Goal: Task Accomplishment & Management: Manage account settings

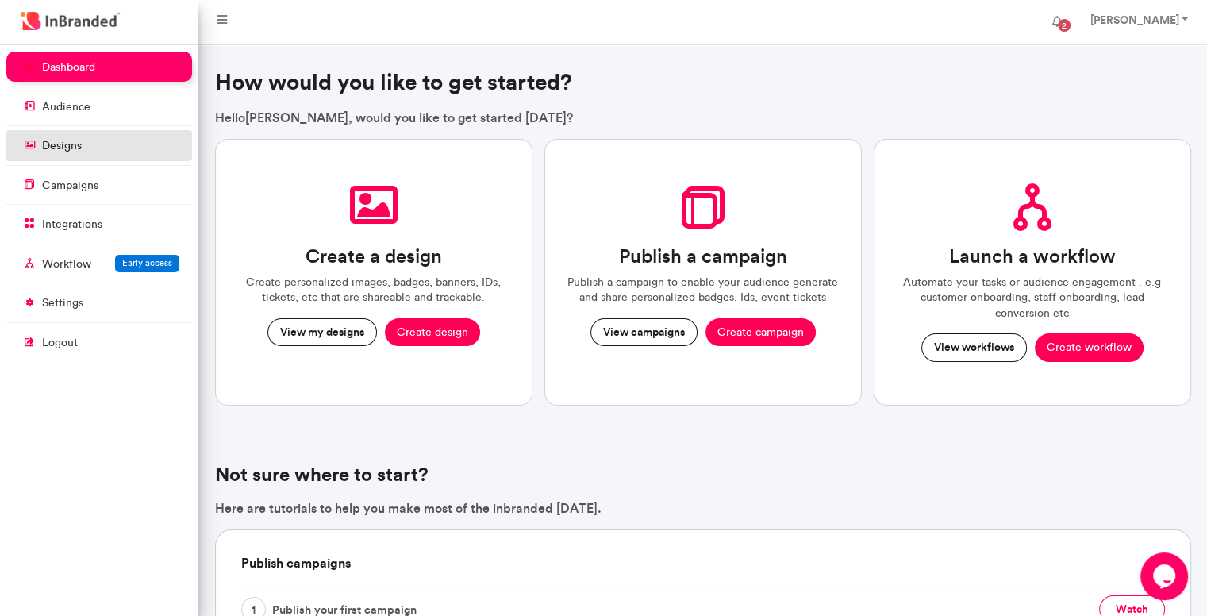
click at [110, 147] on link "designs" at bounding box center [99, 145] width 186 height 30
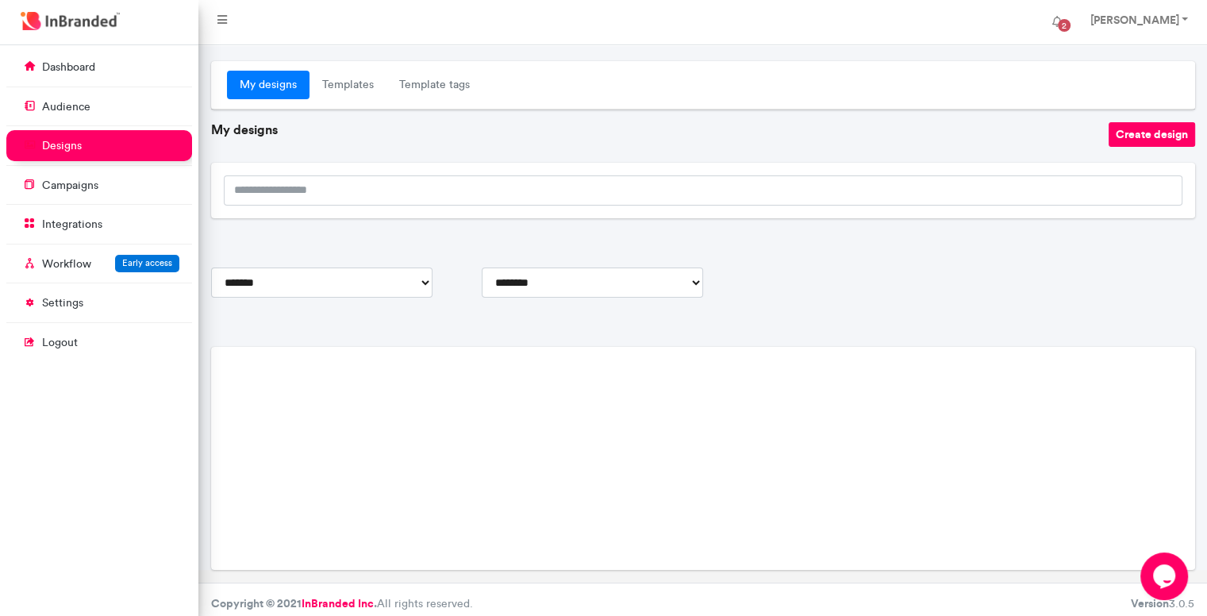
scroll to position [16, 0]
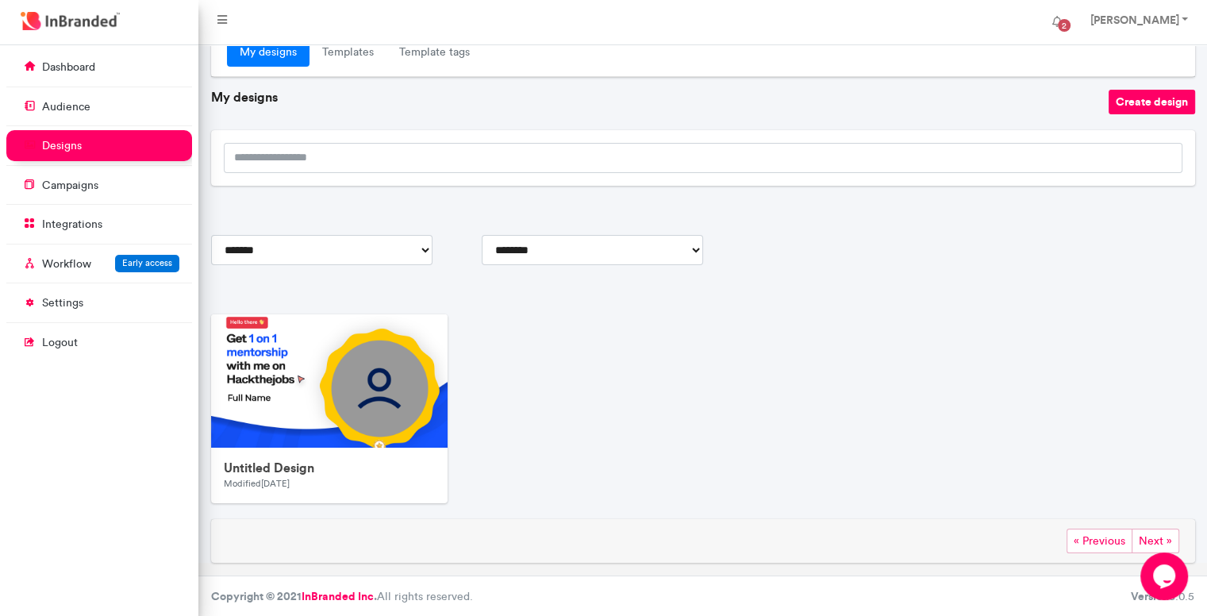
scroll to position [41, 0]
click at [432, 331] on link at bounding box center [422, 337] width 28 height 24
click at [666, 378] on div "Untitled Design Modified 3 months ago Edit Duplicate Delete" at bounding box center [703, 414] width 996 height 202
click at [1190, 24] on link "Elijah Oduyemi" at bounding box center [1137, 22] width 127 height 32
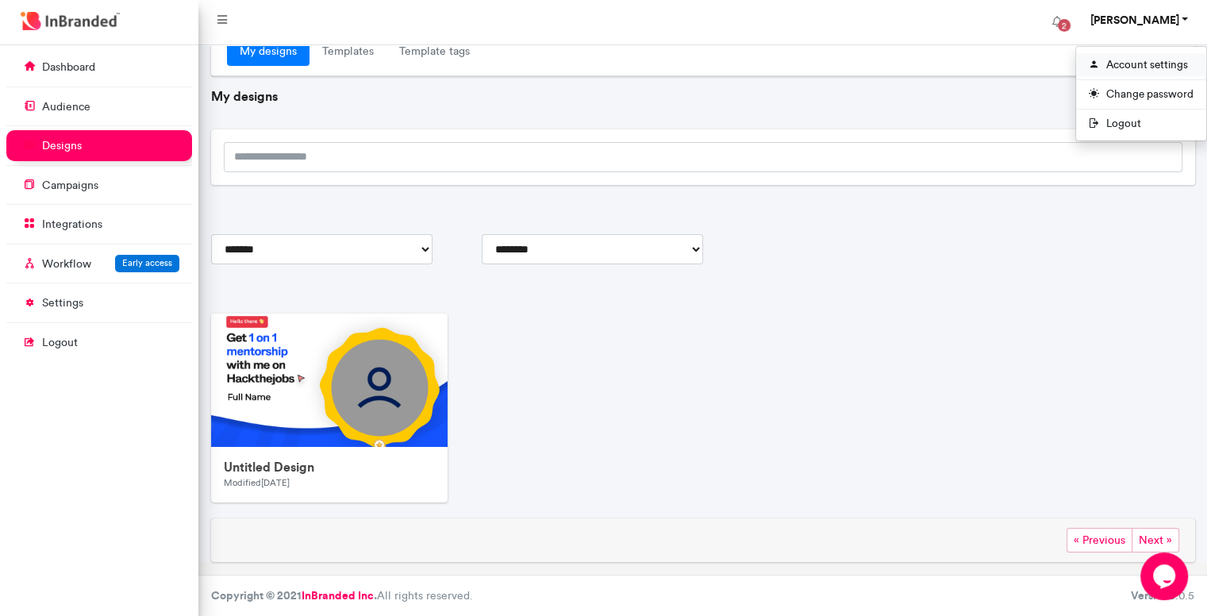
click at [1131, 71] on link "Account settings" at bounding box center [1141, 64] width 130 height 23
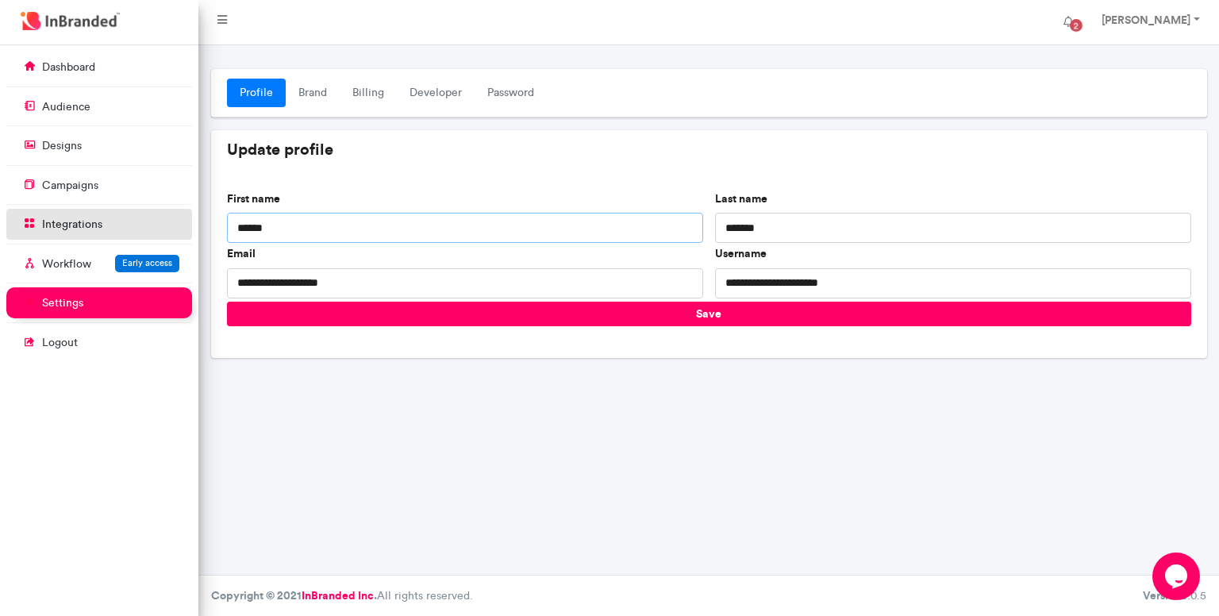
drag, startPoint x: 435, startPoint y: 230, endPoint x: 98, endPoint y: 236, distance: 336.5
click at [98, 236] on div "**********" at bounding box center [609, 330] width 1219 height 570
type input "**********"
drag, startPoint x: 774, startPoint y: 226, endPoint x: 501, endPoint y: 252, distance: 274.1
click at [501, 252] on div "**********" at bounding box center [709, 246] width 976 height 110
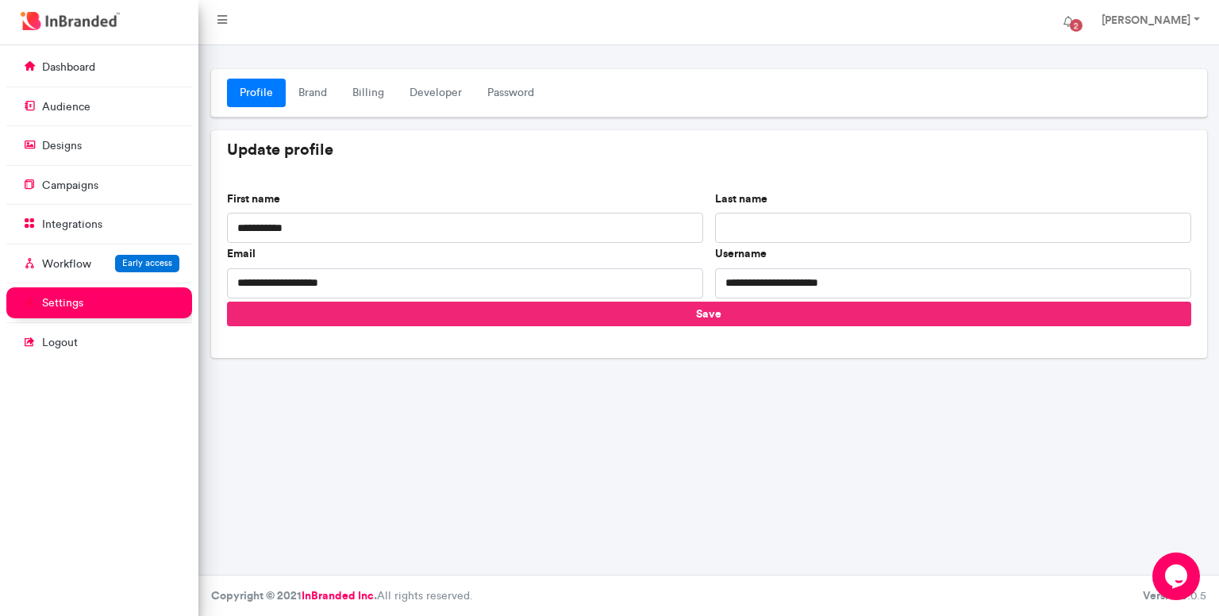
click at [600, 314] on button "Save" at bounding box center [709, 314] width 964 height 25
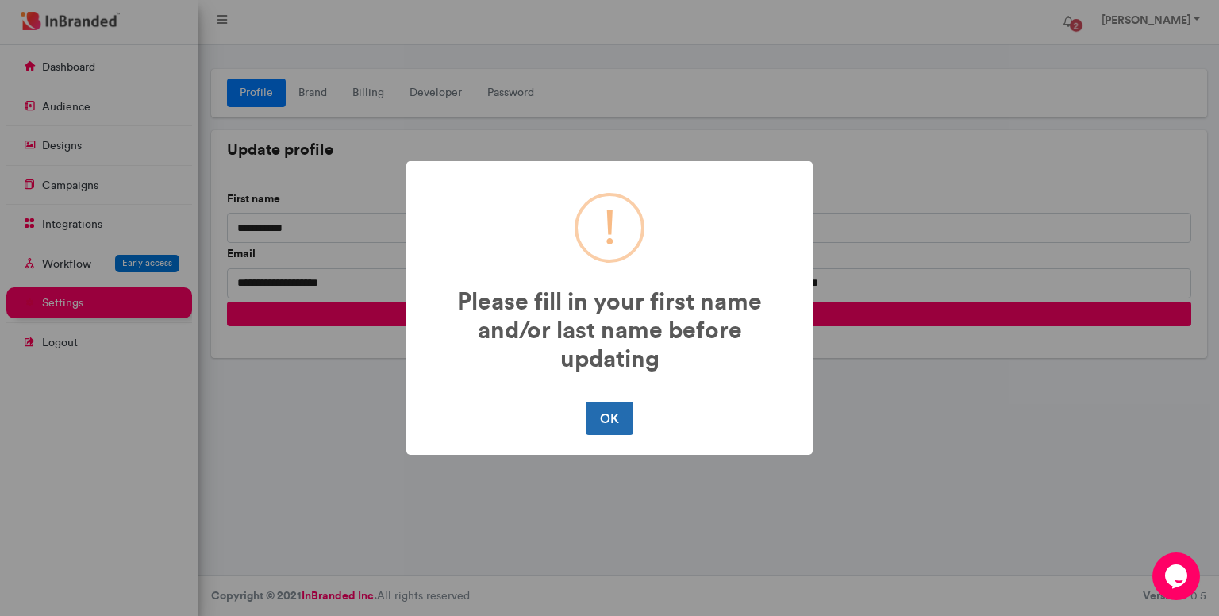
click at [624, 424] on button "OK" at bounding box center [609, 417] width 47 height 33
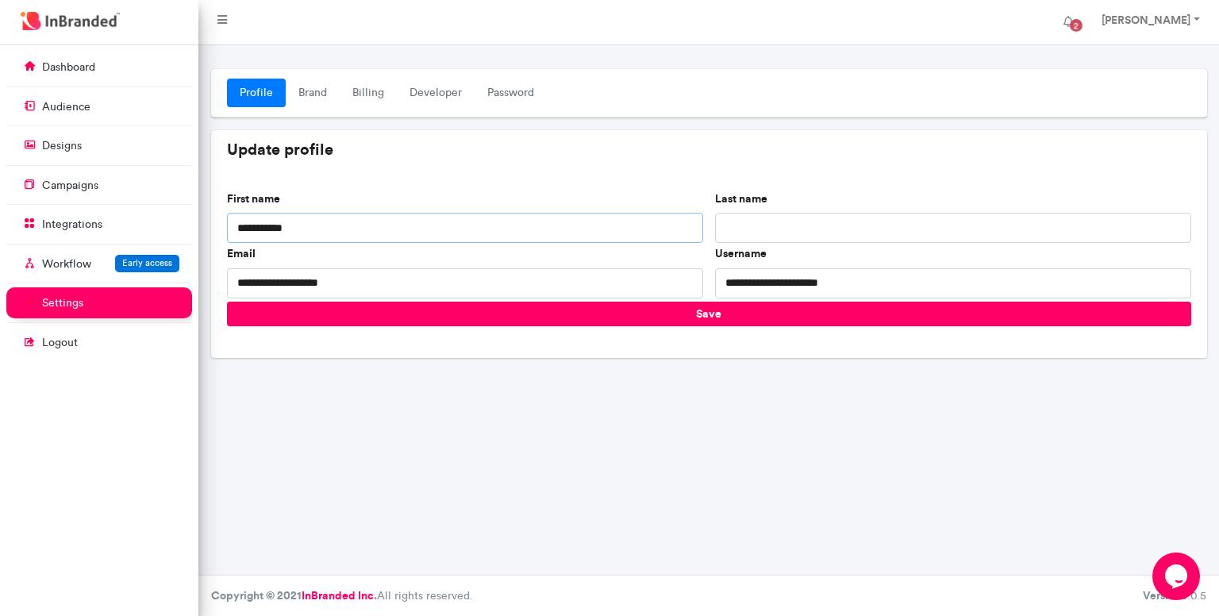
click at [382, 225] on input "**********" at bounding box center [465, 228] width 476 height 30
click at [838, 223] on input "Last name" at bounding box center [953, 228] width 476 height 30
click at [327, 89] on link "Brand" at bounding box center [313, 93] width 54 height 29
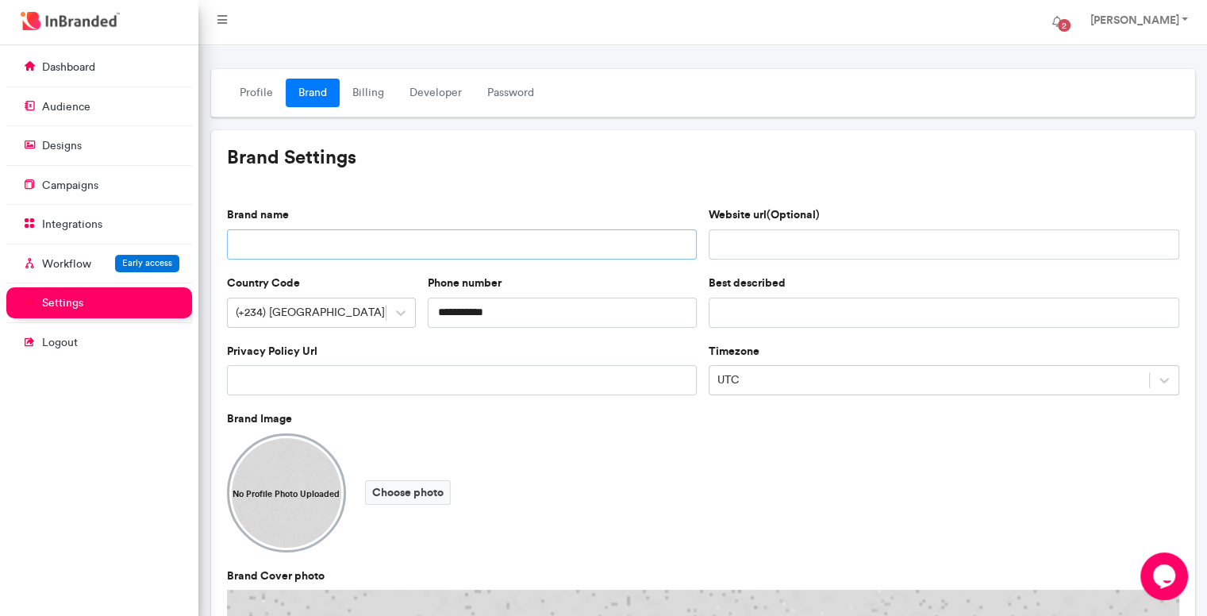
click at [540, 245] on input "Brand name" at bounding box center [462, 244] width 471 height 30
type input "**********"
click at [347, 89] on link "Billing" at bounding box center [368, 93] width 57 height 29
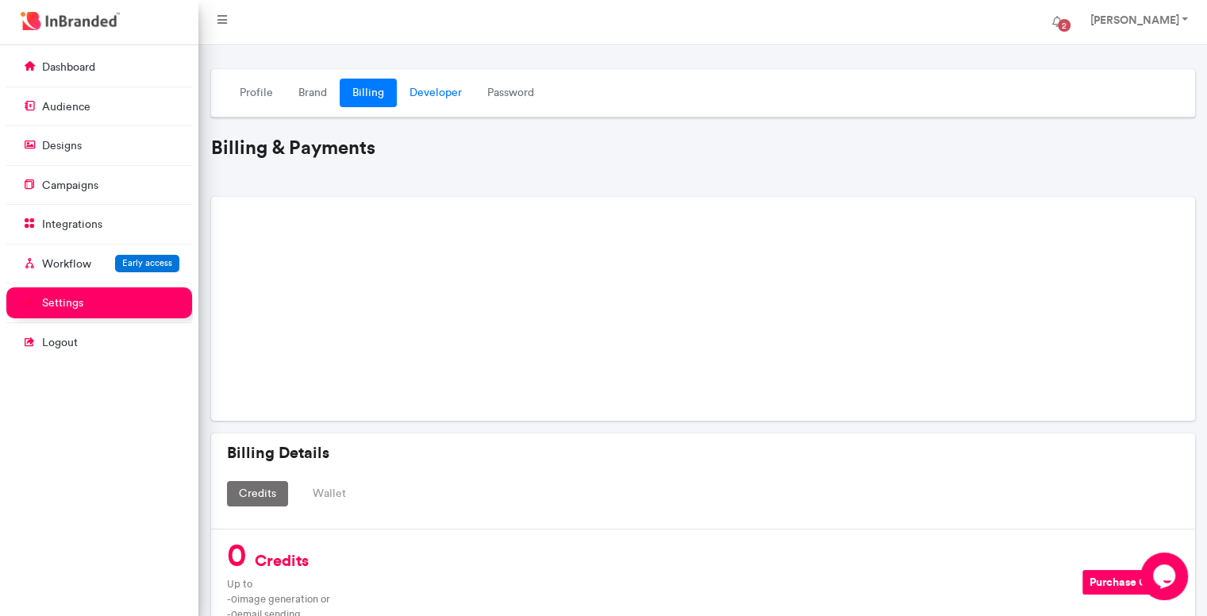
click at [433, 92] on link "Developer" at bounding box center [436, 93] width 78 height 29
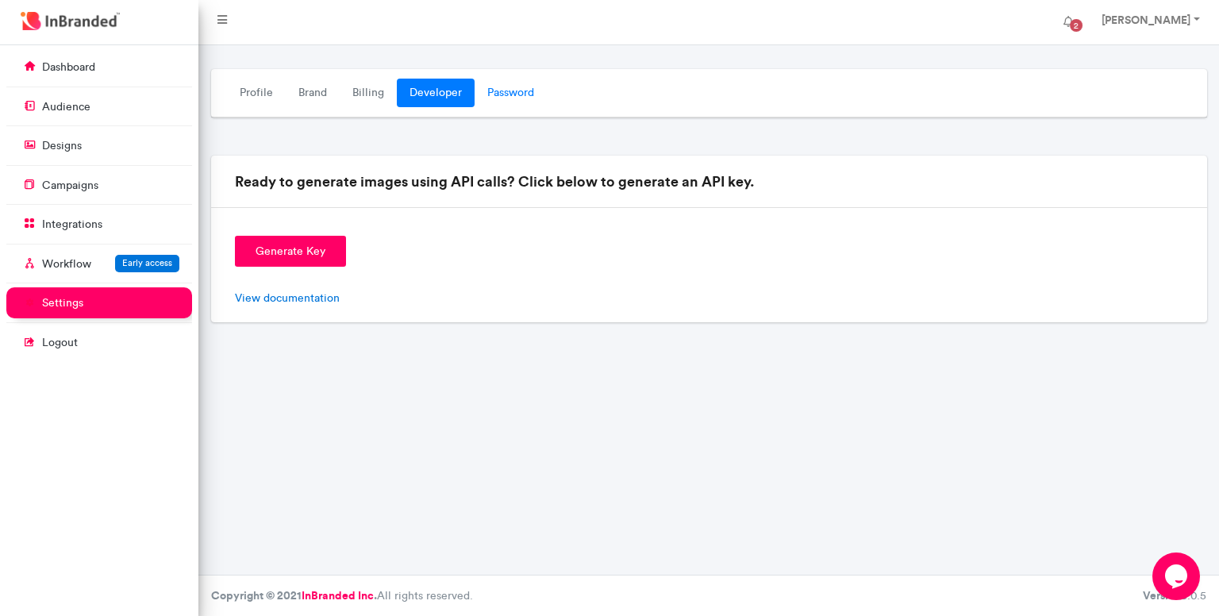
click at [509, 102] on link "Password" at bounding box center [510, 93] width 72 height 29
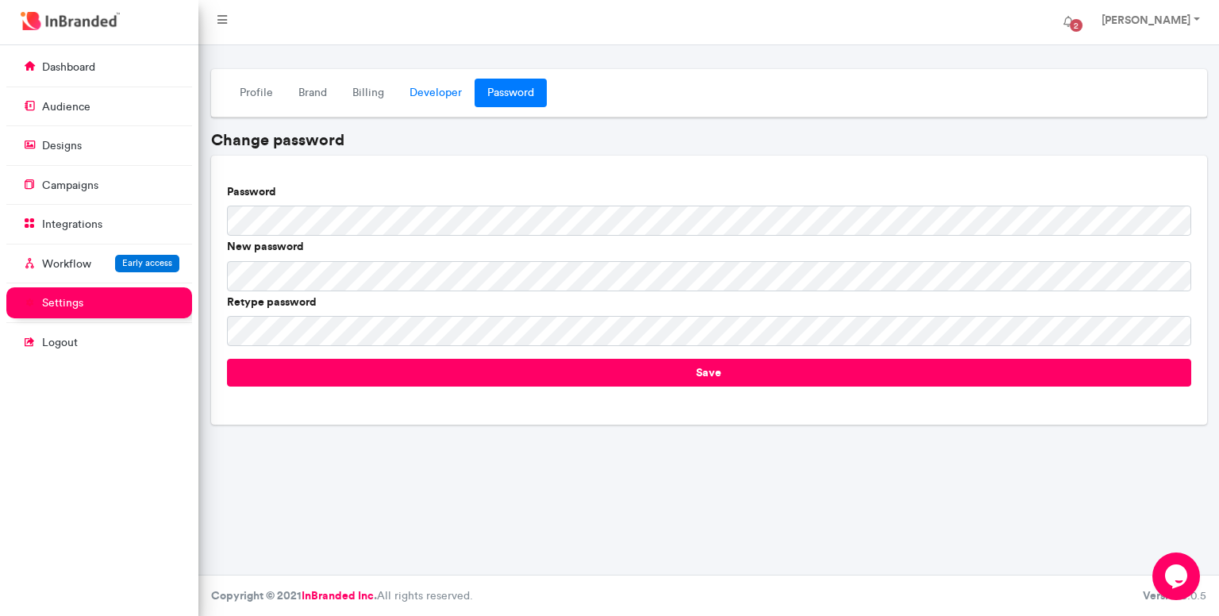
click at [425, 100] on link "Developer" at bounding box center [436, 93] width 78 height 29
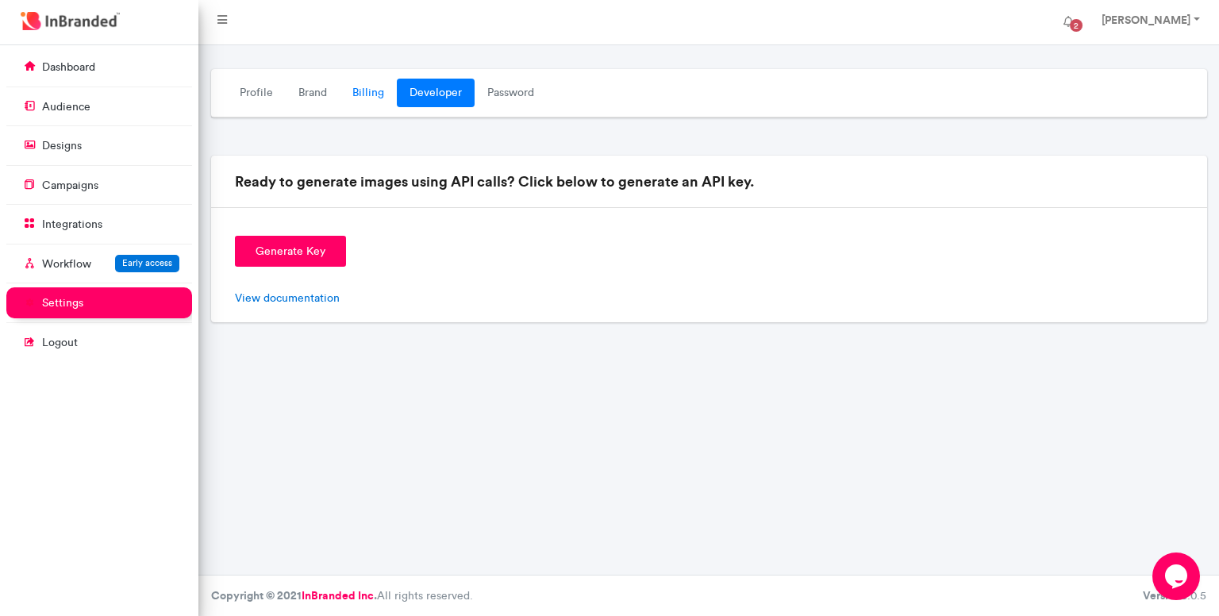
click at [378, 100] on link "Billing" at bounding box center [368, 93] width 57 height 29
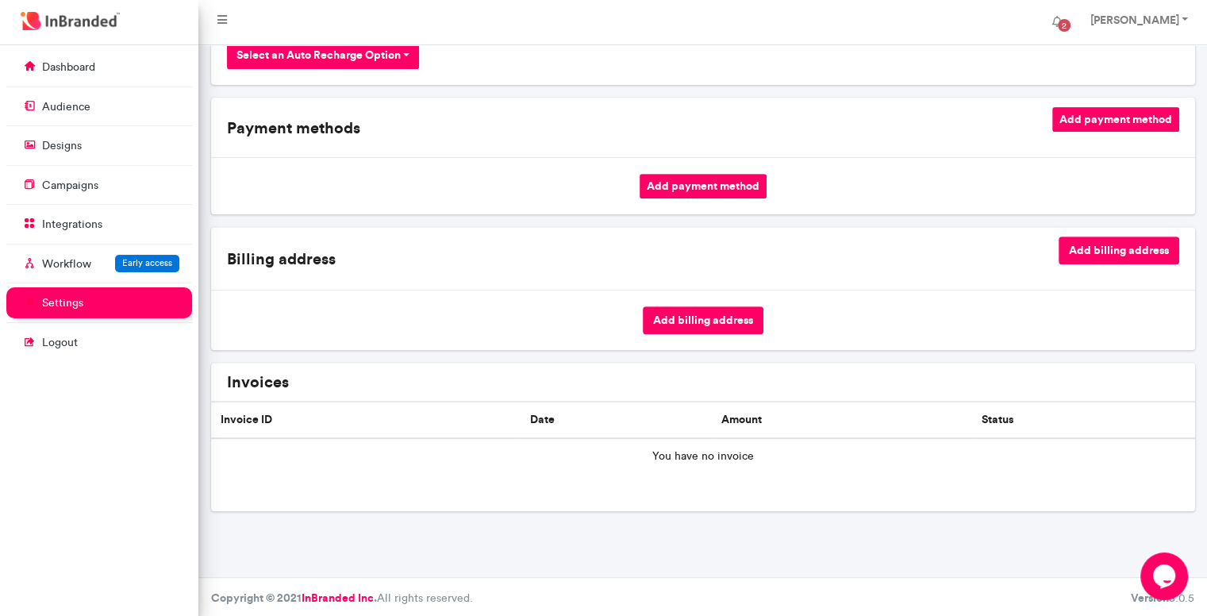
scroll to position [111, 0]
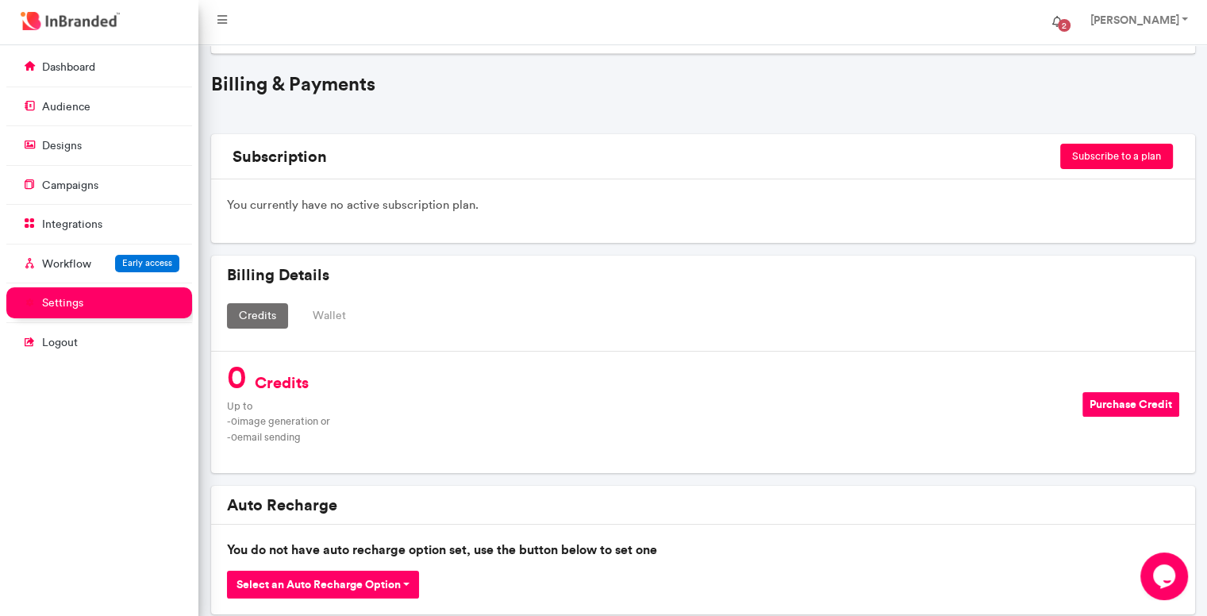
click at [1066, 23] on span "2" at bounding box center [1063, 25] width 25 height 25
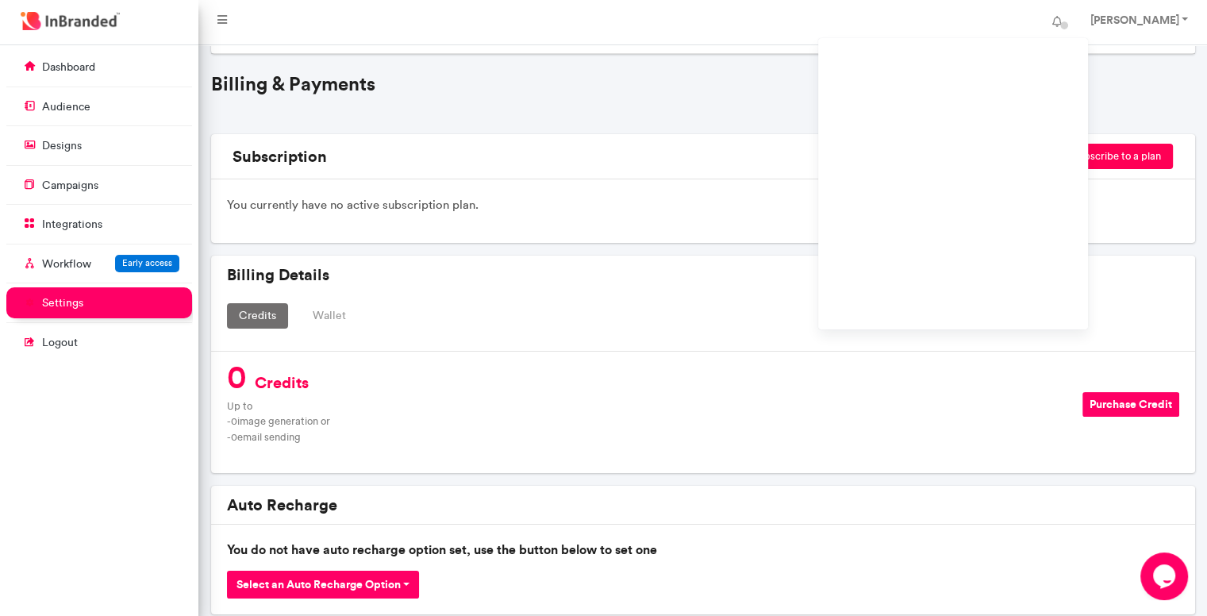
click at [583, 198] on p "You currently have no active subscription plan." at bounding box center [703, 204] width 952 height 19
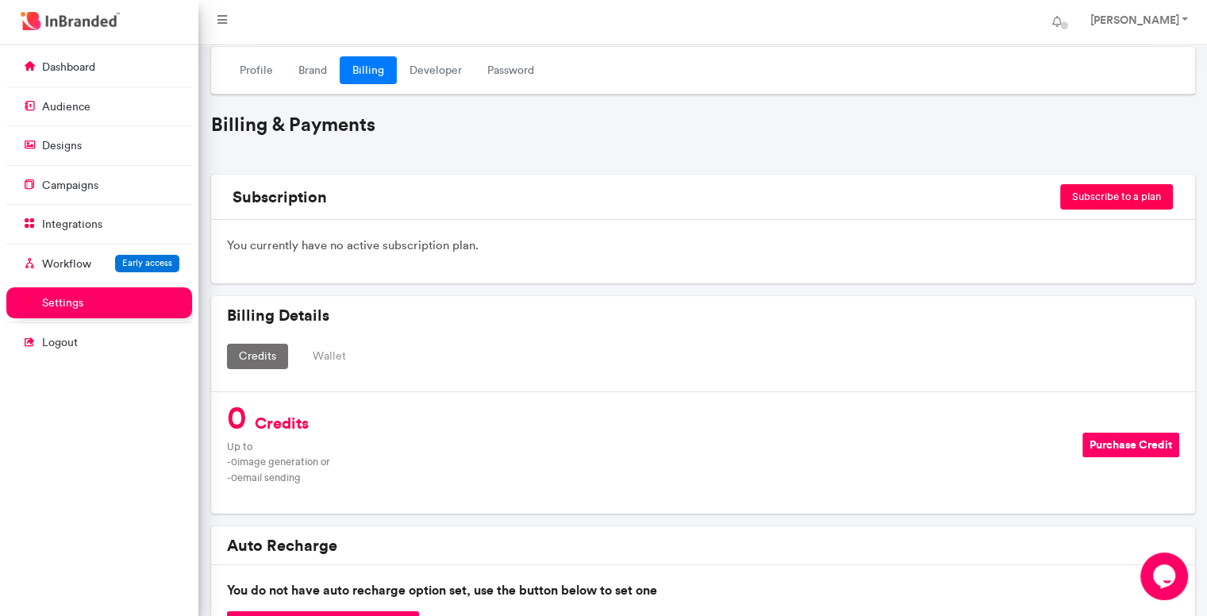
scroll to position [0, 0]
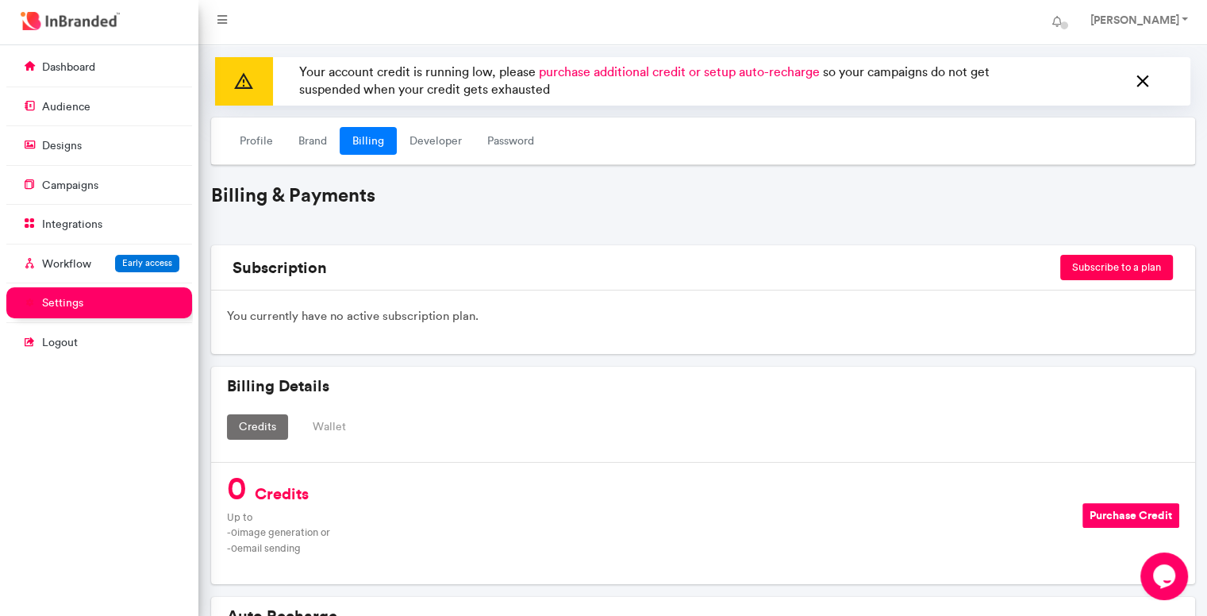
click at [1138, 83] on icon at bounding box center [1142, 81] width 21 height 25
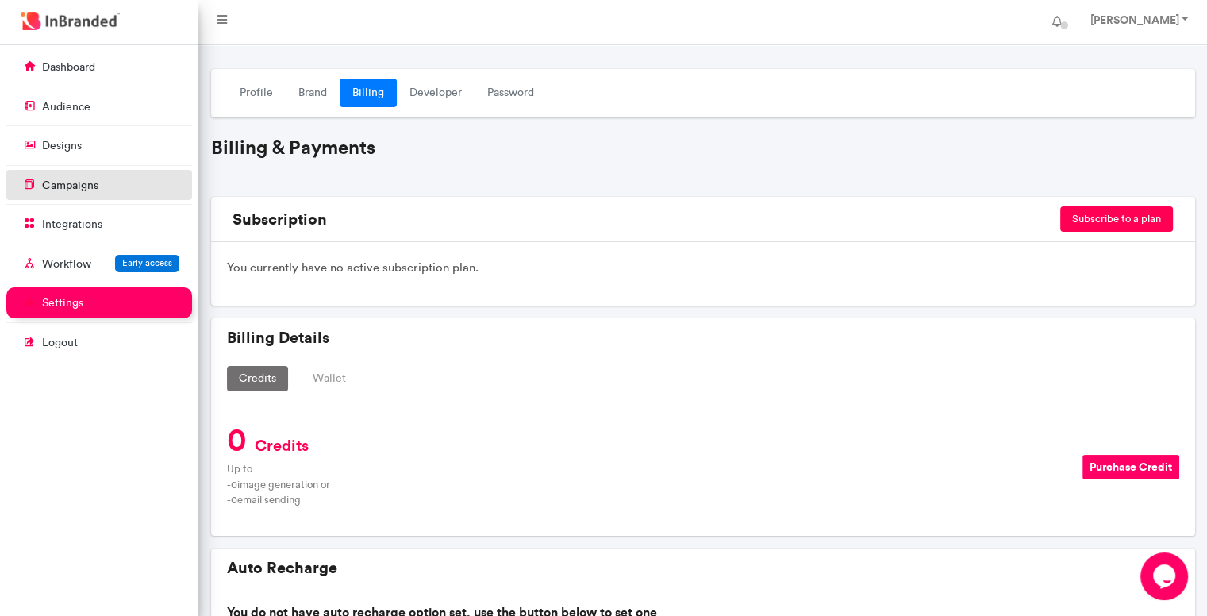
click at [82, 194] on link "campaigns" at bounding box center [99, 185] width 186 height 30
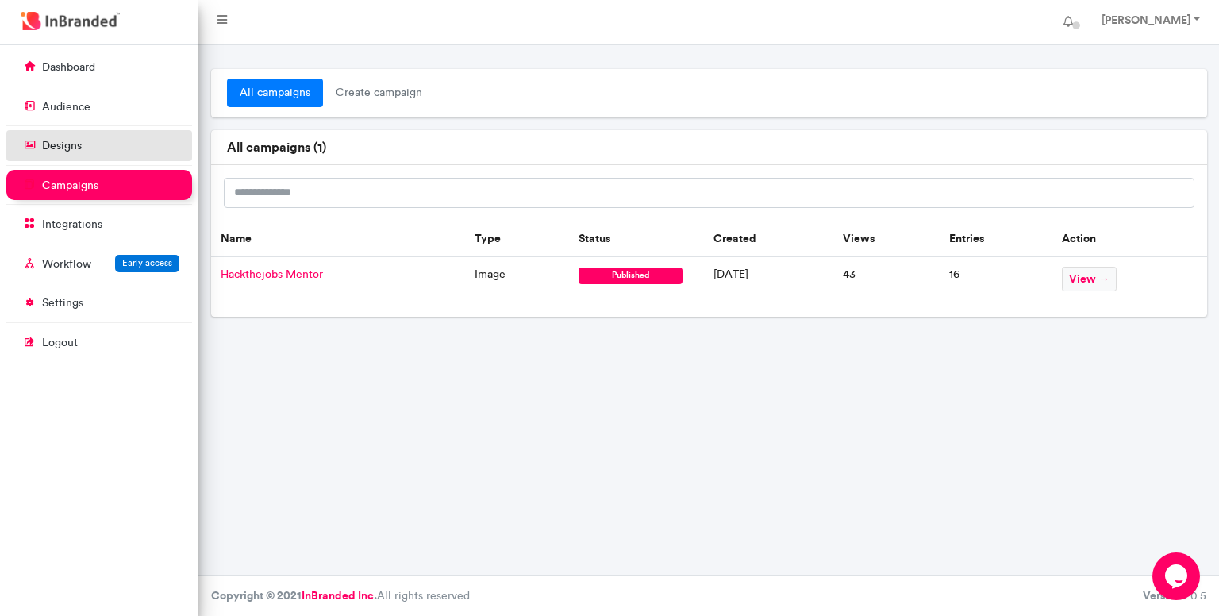
click at [100, 137] on link "designs" at bounding box center [99, 145] width 186 height 30
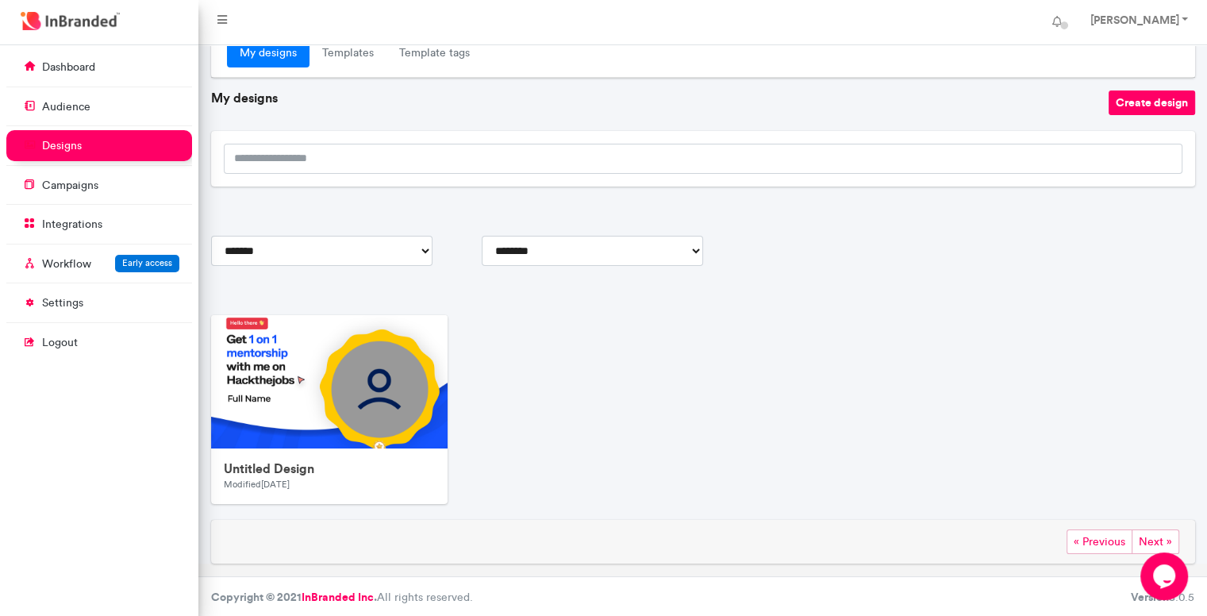
scroll to position [41, 0]
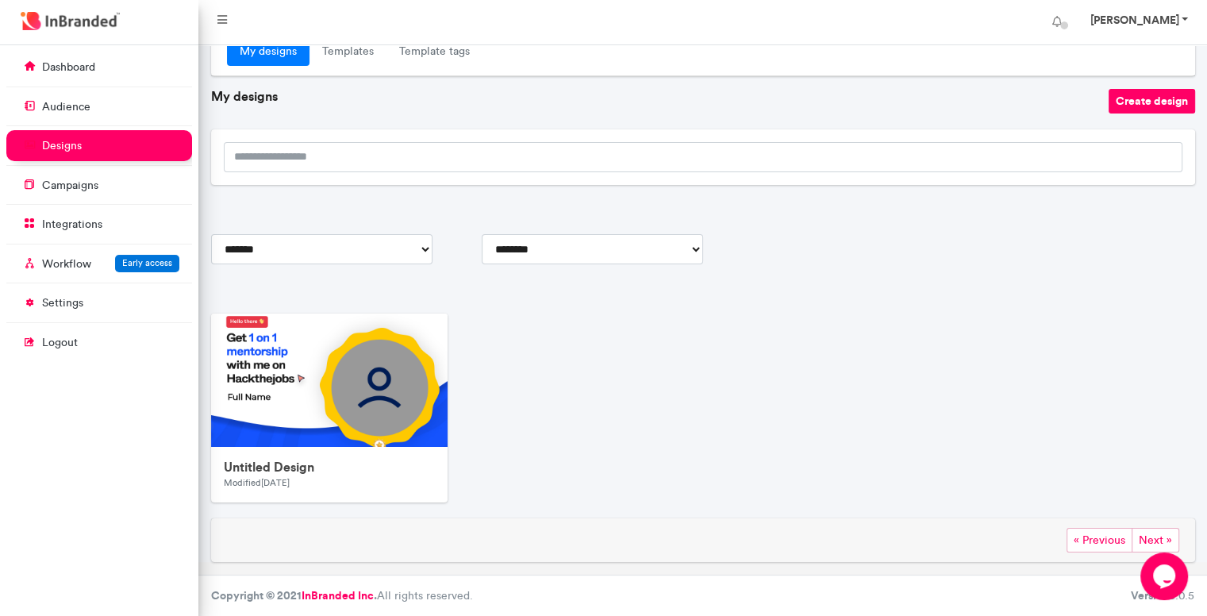
click at [1145, 17] on strong "Elijah Oduyemi" at bounding box center [1133, 20] width 89 height 14
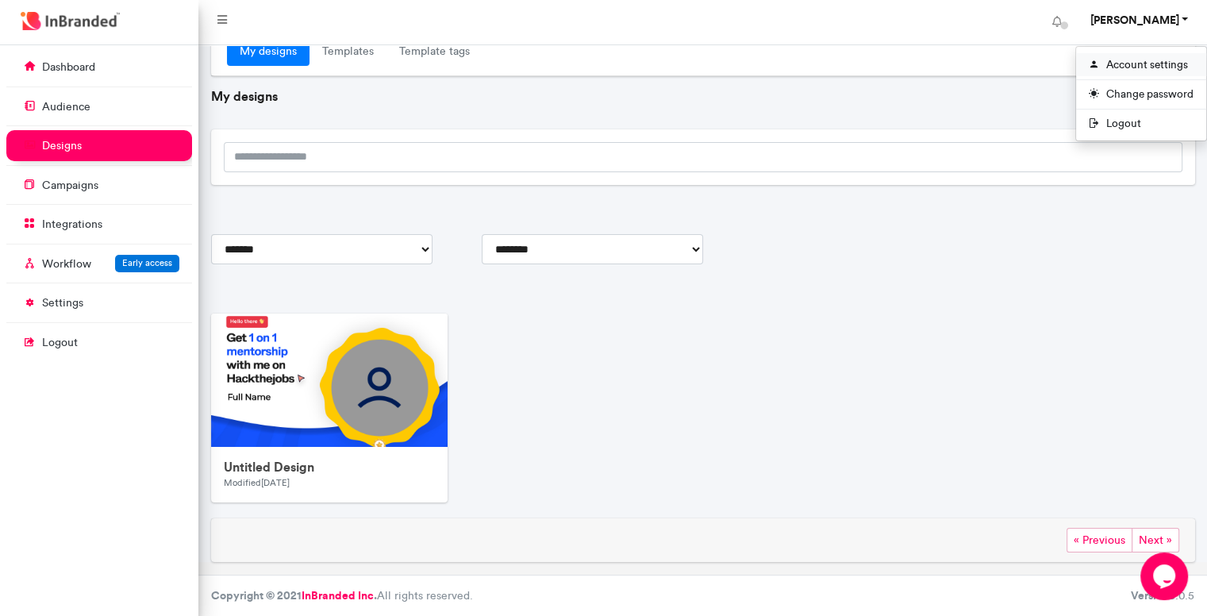
click at [1120, 71] on link "Account settings" at bounding box center [1141, 64] width 130 height 23
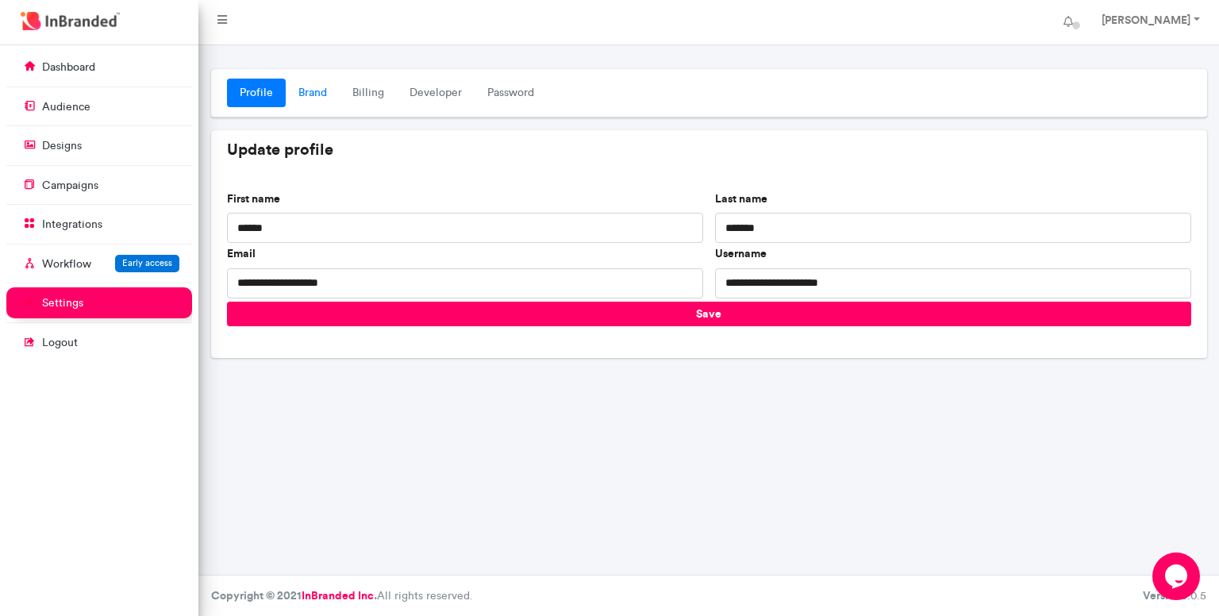
click at [302, 97] on link "Brand" at bounding box center [313, 93] width 54 height 29
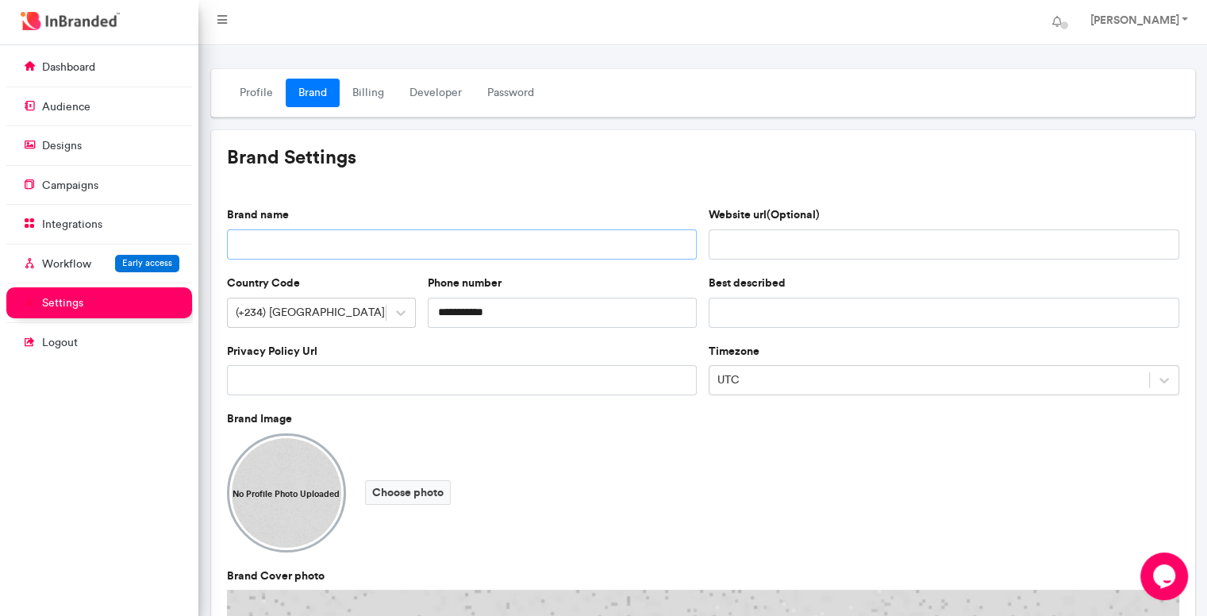
click at [333, 239] on input "Brand name" at bounding box center [462, 244] width 471 height 30
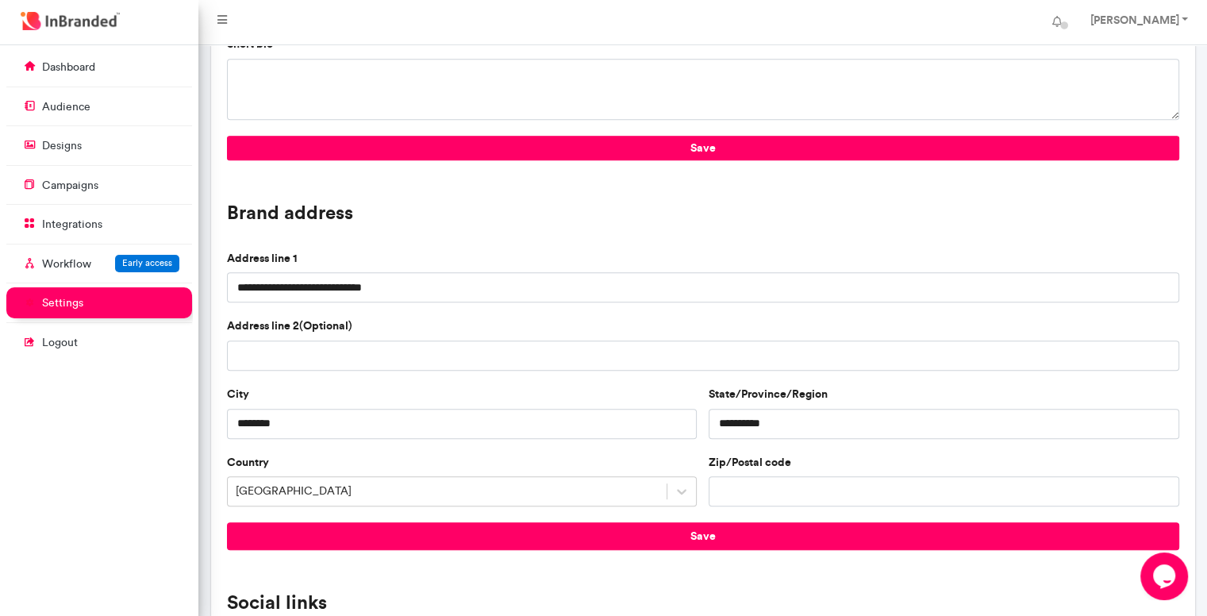
scroll to position [793, 0]
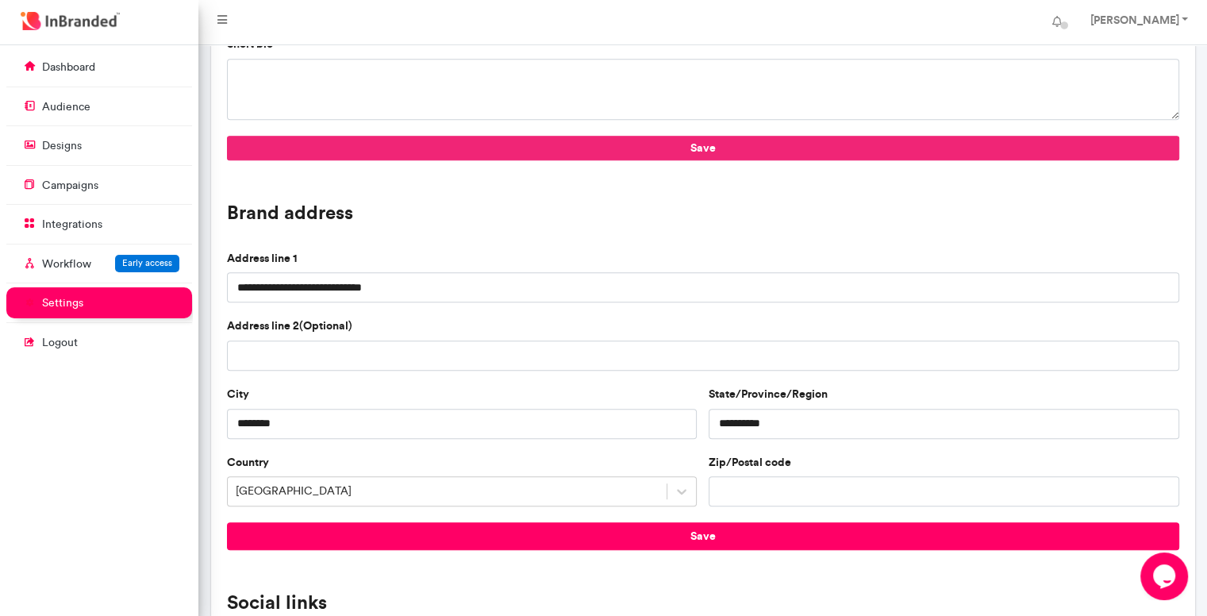
type input "**********"
click at [518, 137] on button "Save" at bounding box center [703, 148] width 952 height 25
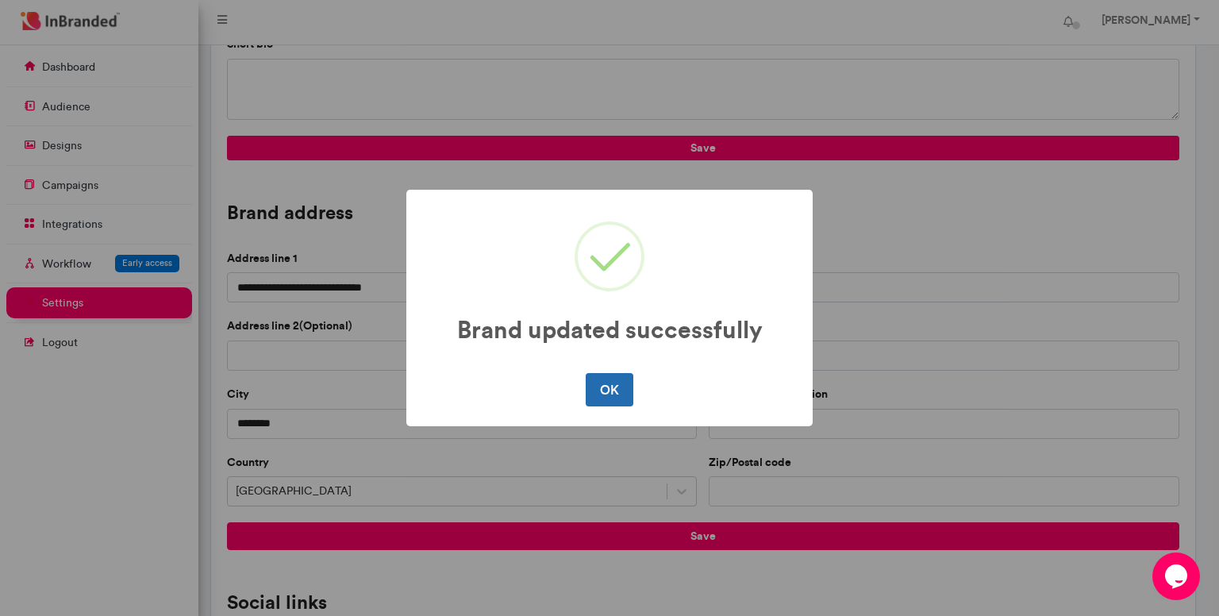
click at [601, 393] on button "OK" at bounding box center [609, 389] width 47 height 33
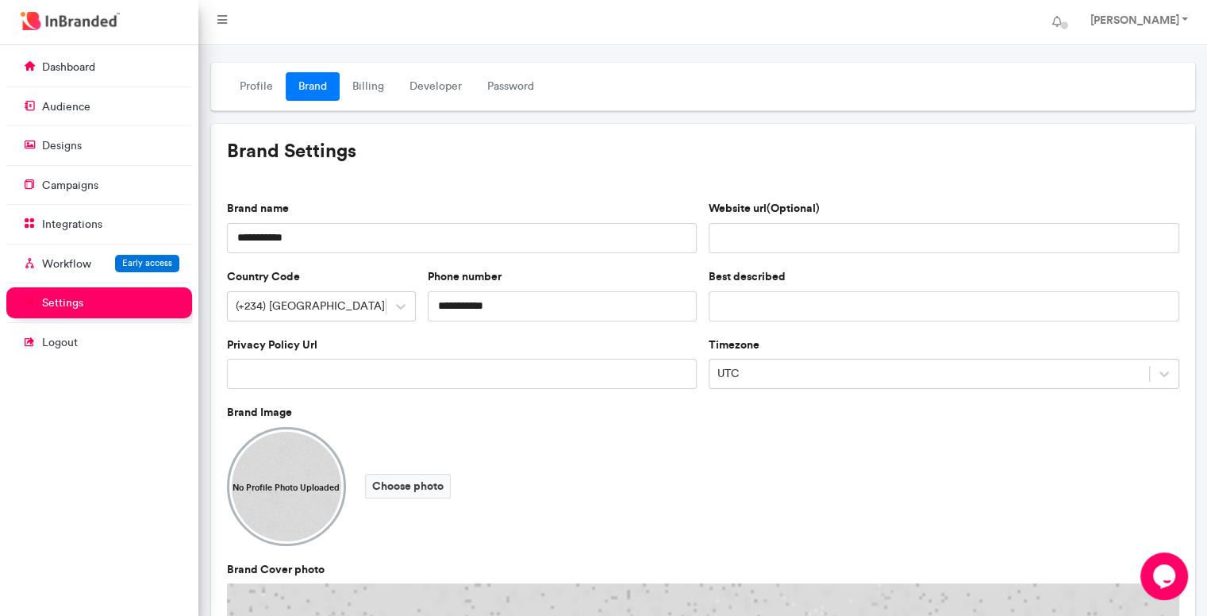
scroll to position [0, 0]
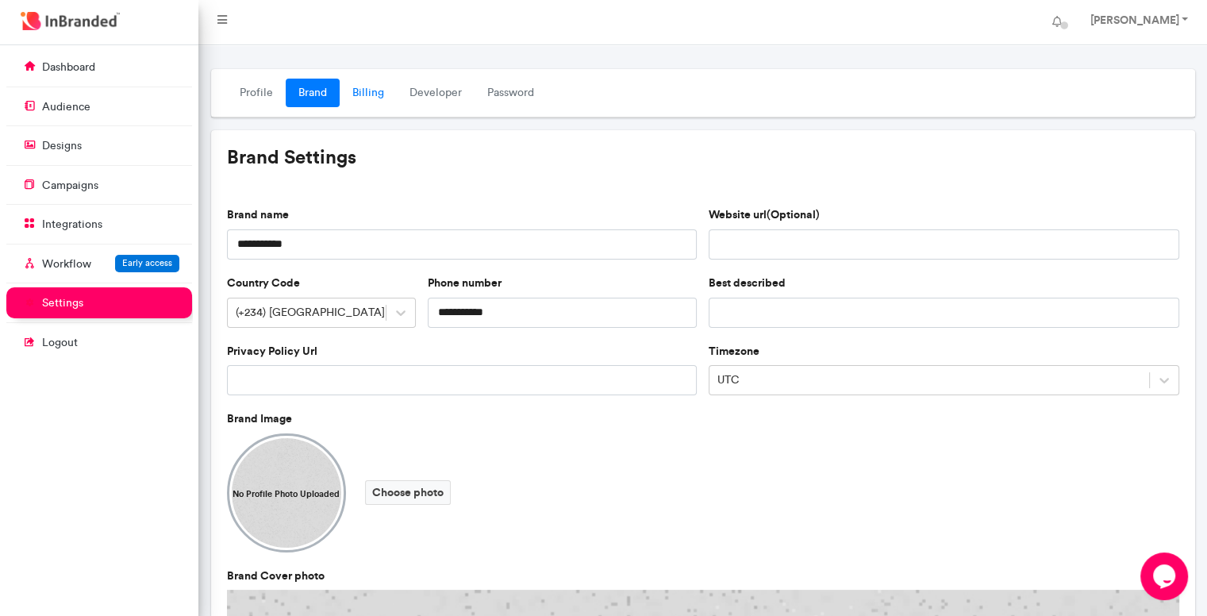
click at [377, 101] on link "Billing" at bounding box center [368, 93] width 57 height 29
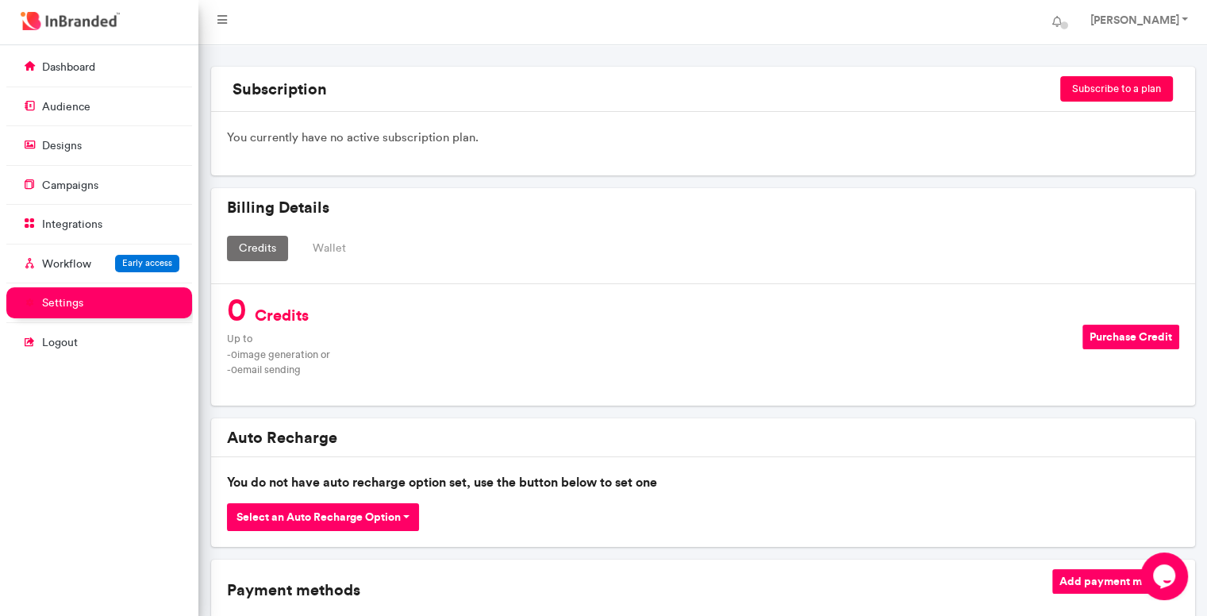
scroll to position [132, 0]
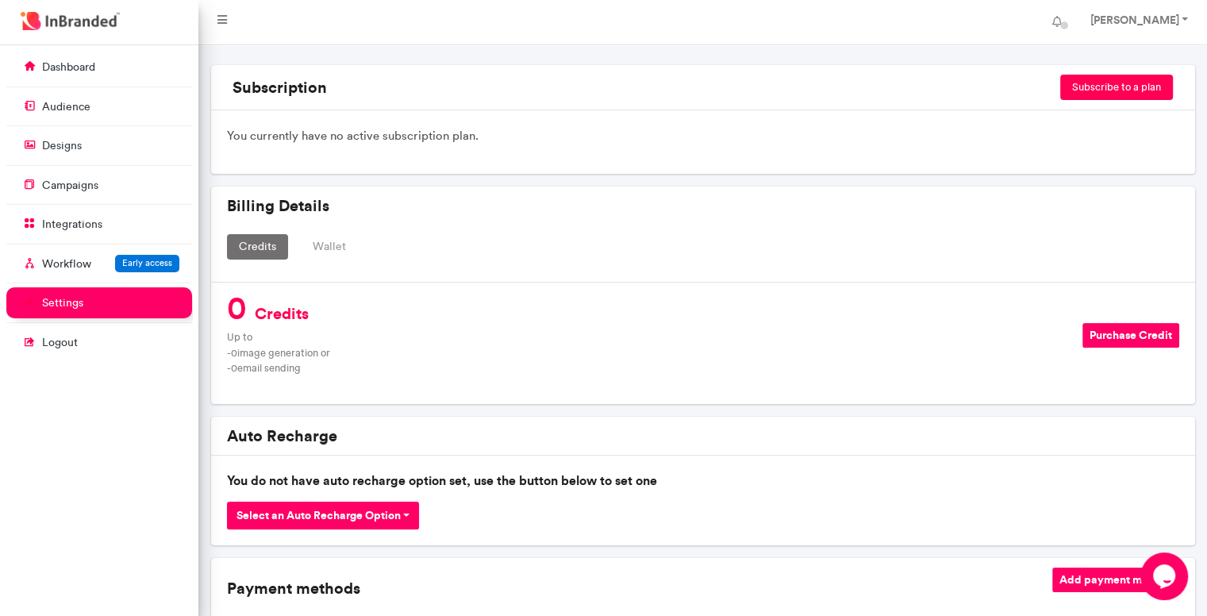
click at [330, 255] on button "Wallet" at bounding box center [329, 246] width 57 height 25
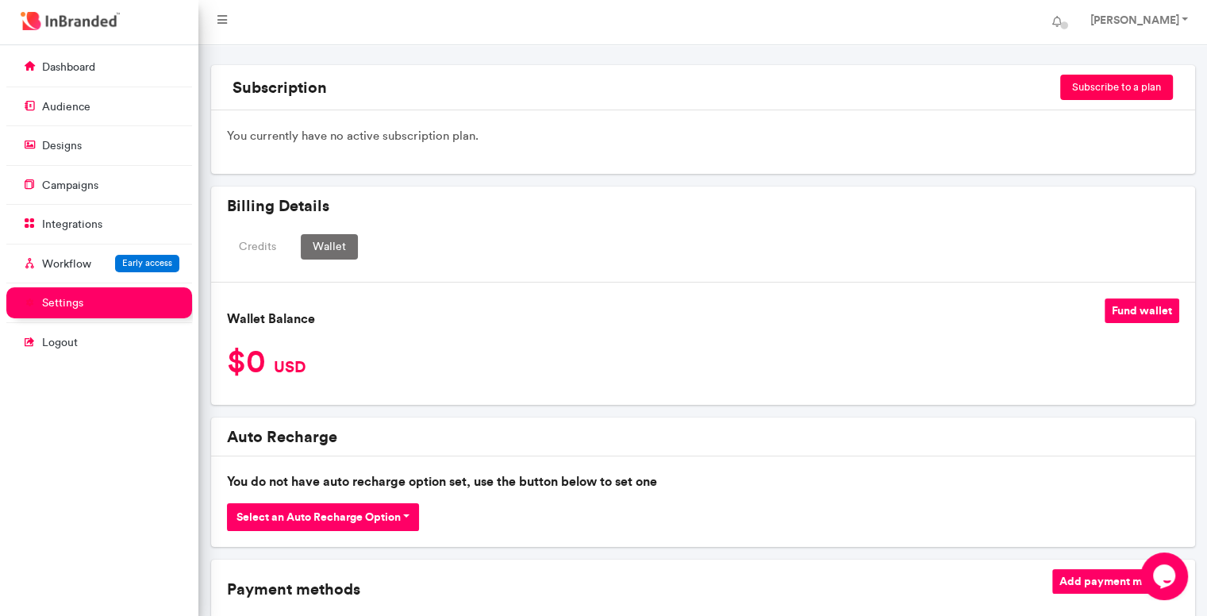
click at [254, 254] on button "Credits" at bounding box center [257, 246] width 61 height 25
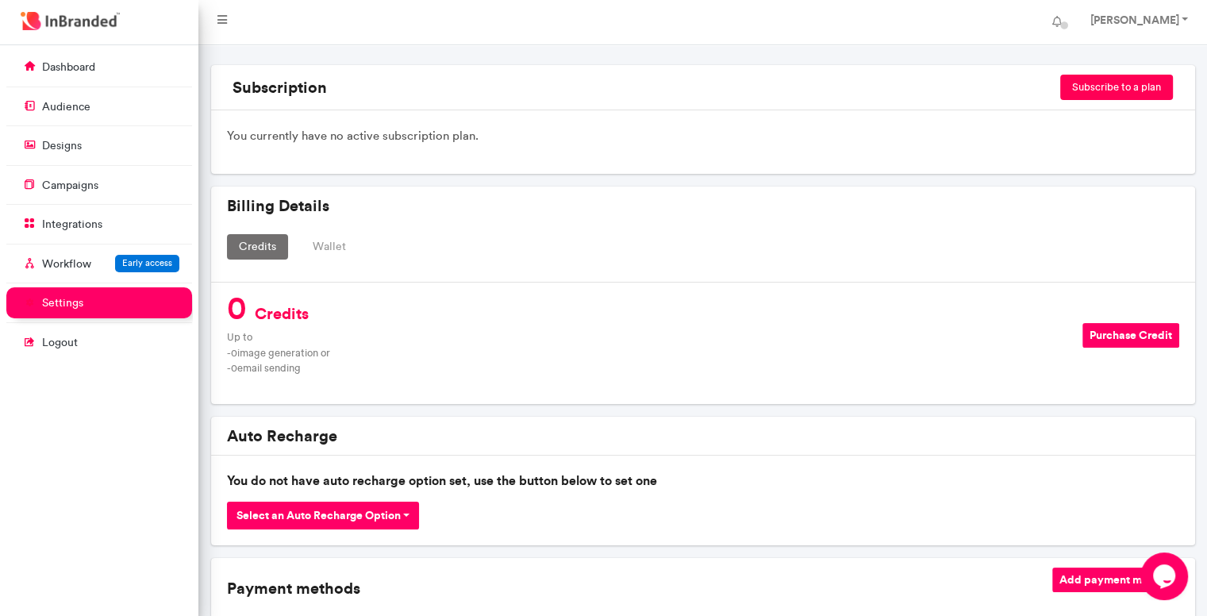
scroll to position [0, 0]
